Goal: Browse casually

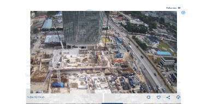
scroll to position [33, 0]
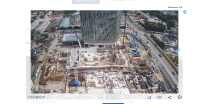
drag, startPoint x: 95, startPoint y: 50, endPoint x: 112, endPoint y: 49, distance: 17.0
click at [112, 49] on img at bounding box center [105, 51] width 148 height 83
click at [183, 13] on icon at bounding box center [185, 12] width 4 height 4
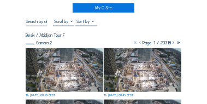
scroll to position [44, 0]
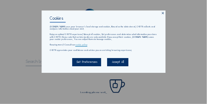
click at [163, 13] on icon at bounding box center [162, 12] width 3 height 3
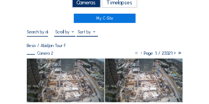
scroll to position [33, 0]
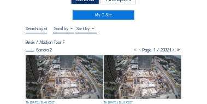
click at [62, 69] on img at bounding box center [64, 76] width 77 height 43
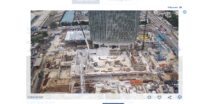
click at [95, 34] on img at bounding box center [105, 51] width 148 height 83
